Goal: Task Accomplishment & Management: Manage account settings

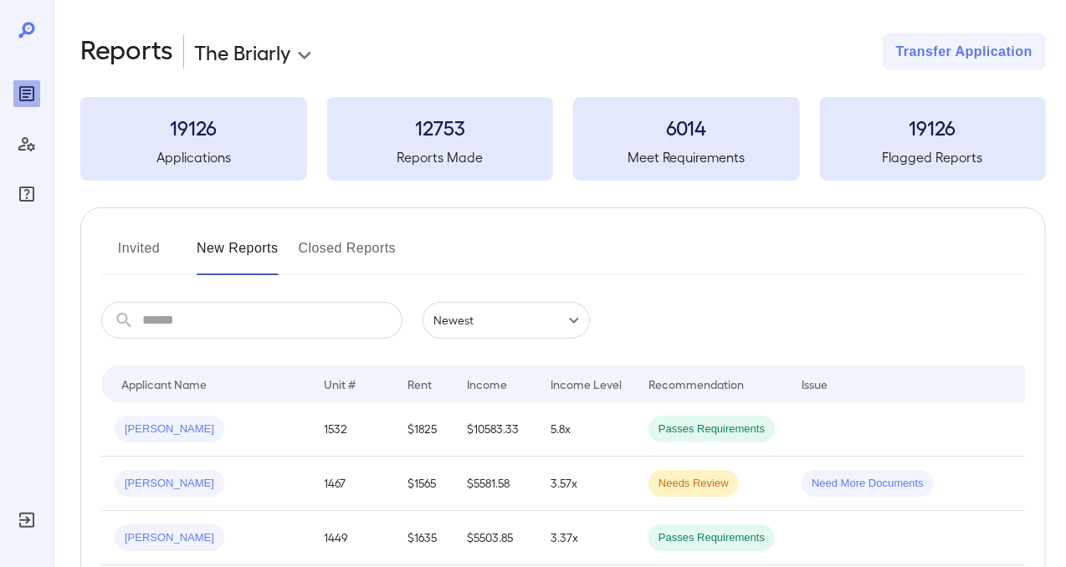
click at [135, 240] on button "Invited" at bounding box center [138, 255] width 75 height 40
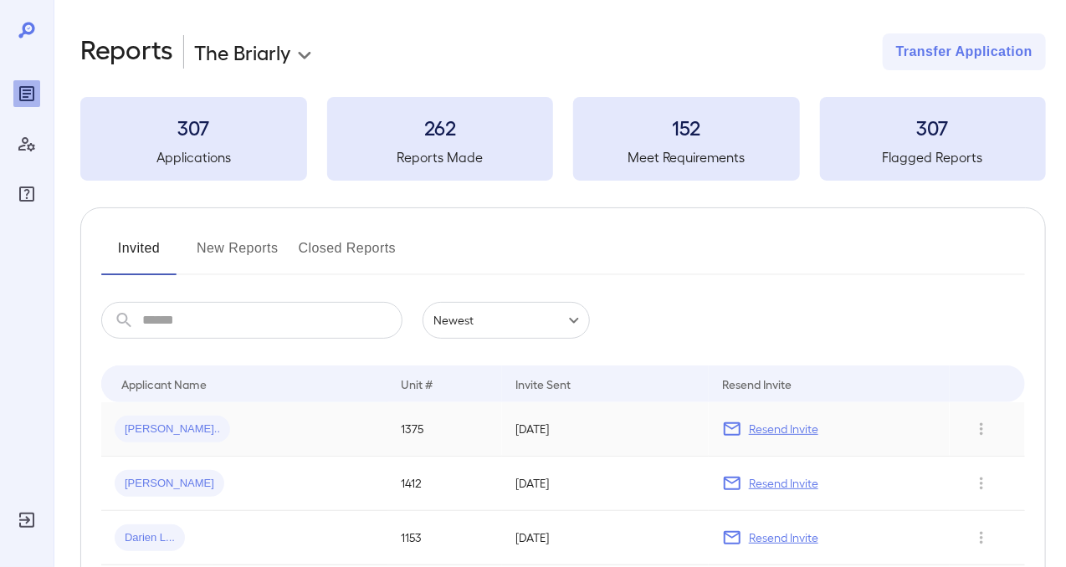
click at [163, 432] on span "[PERSON_NAME].." at bounding box center [172, 430] width 115 height 16
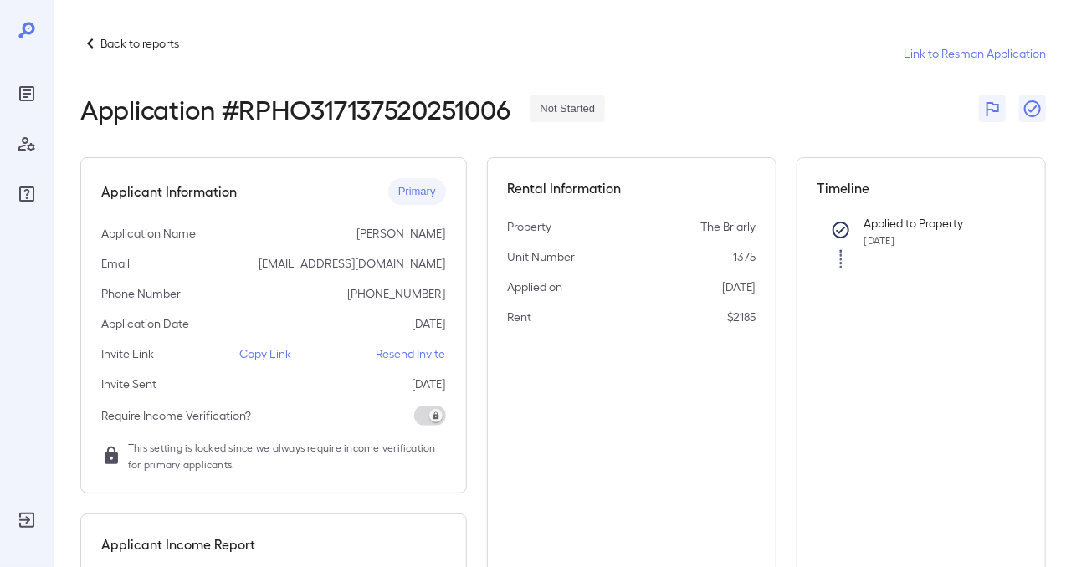
click at [95, 46] on icon at bounding box center [90, 43] width 20 height 20
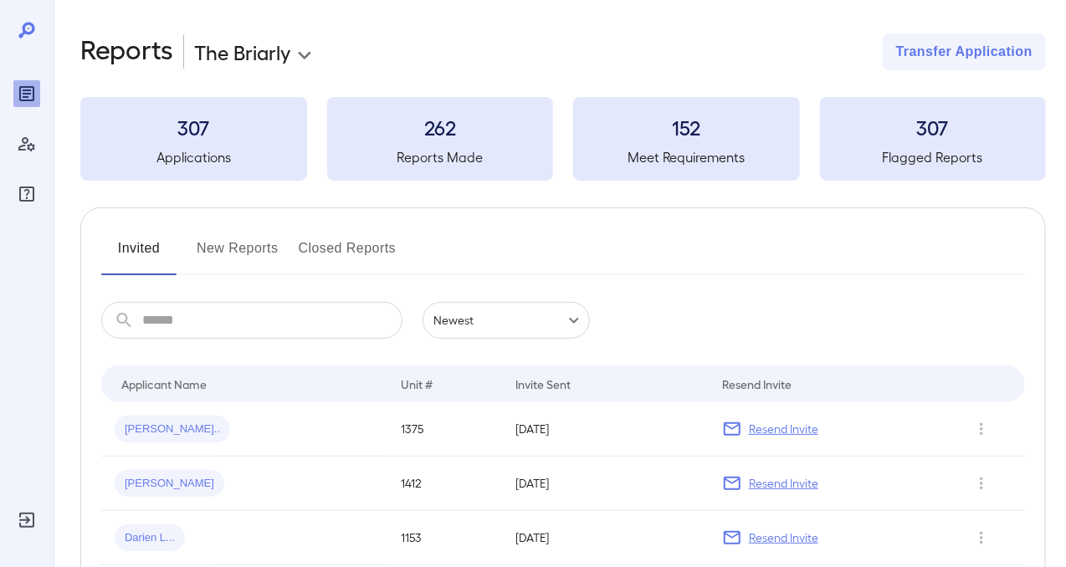
click at [237, 249] on button "New Reports" at bounding box center [238, 255] width 82 height 40
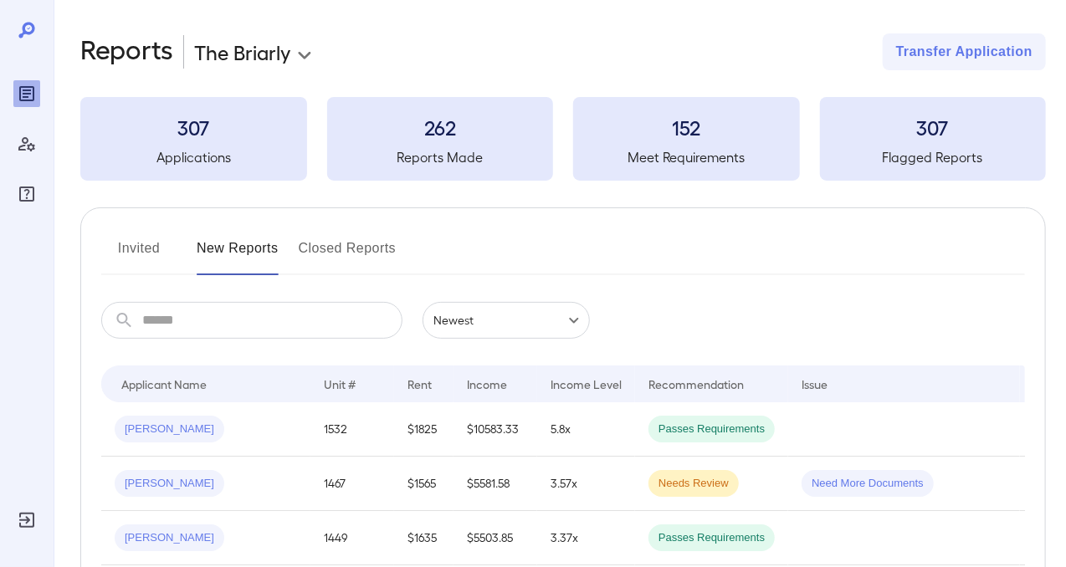
click at [135, 249] on button "Invited" at bounding box center [138, 255] width 75 height 40
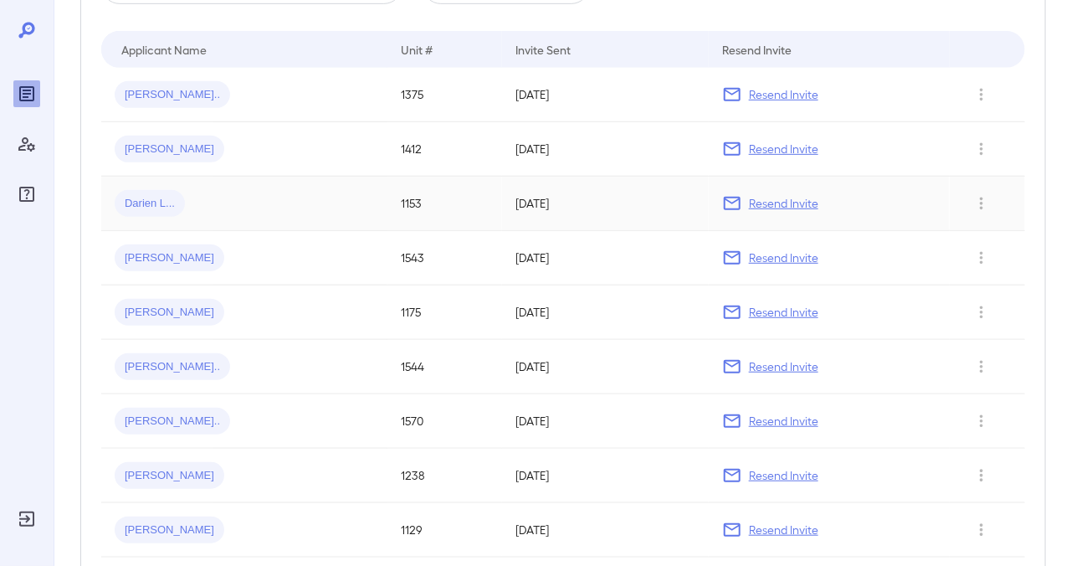
scroll to position [251, 0]
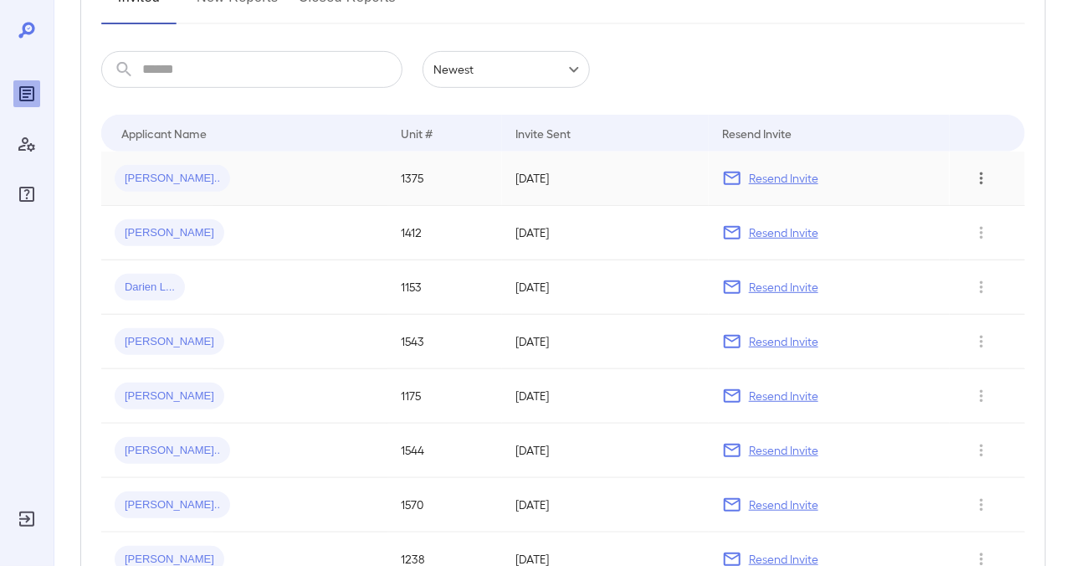
click at [985, 177] on icon "Row Actions" at bounding box center [981, 178] width 18 height 20
click at [987, 242] on li "Remove Application" at bounding box center [1000, 238] width 132 height 27
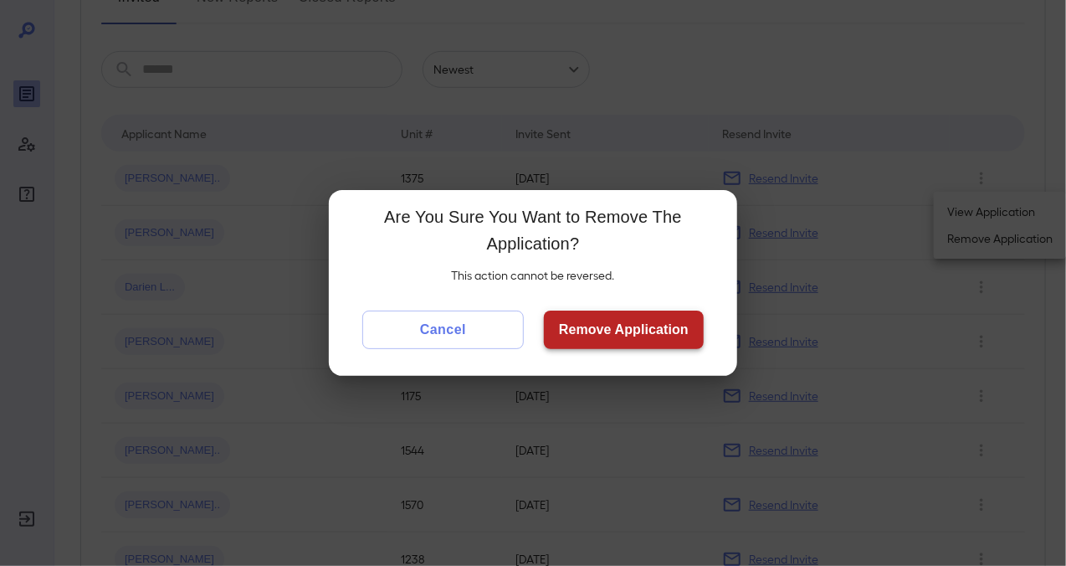
click at [630, 329] on button "Remove Application" at bounding box center [624, 329] width 160 height 38
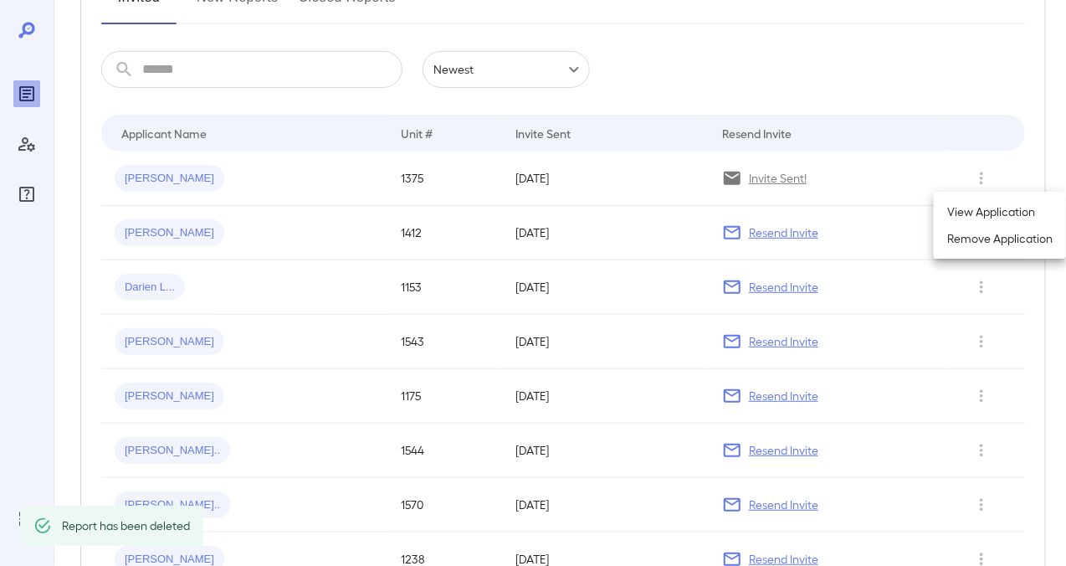
click at [664, 213] on div at bounding box center [533, 283] width 1066 height 566
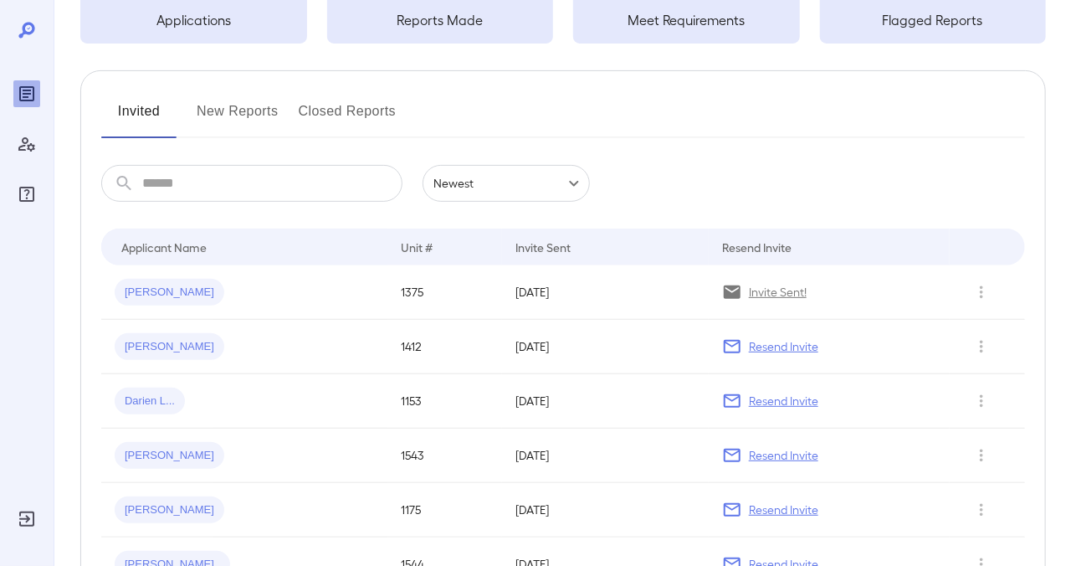
scroll to position [66, 0]
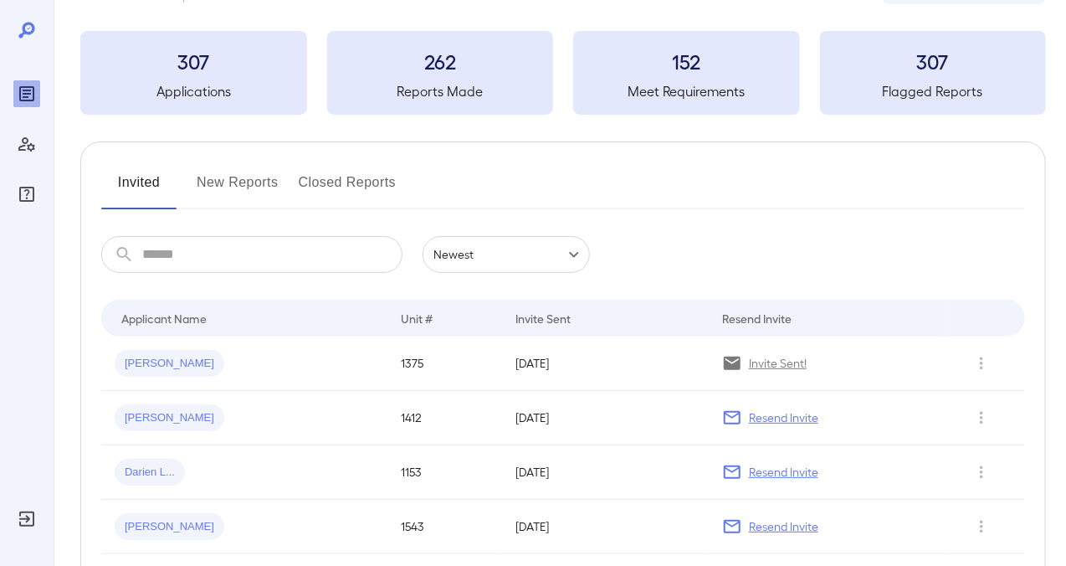
click at [220, 180] on button "New Reports" at bounding box center [238, 189] width 82 height 40
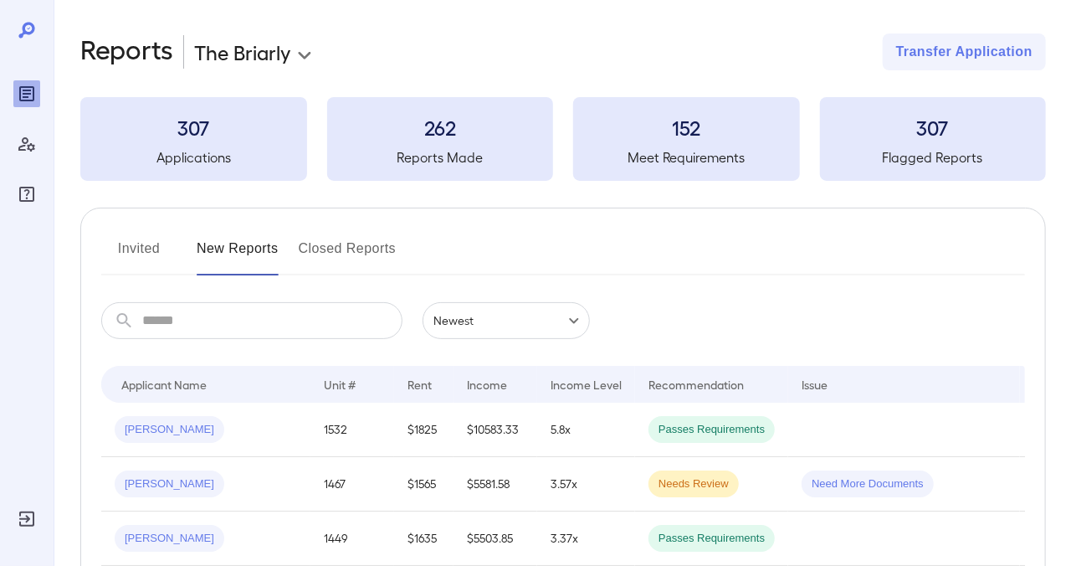
click at [155, 250] on button "Invited" at bounding box center [138, 255] width 75 height 40
